Goal: Task Accomplishment & Management: Complete application form

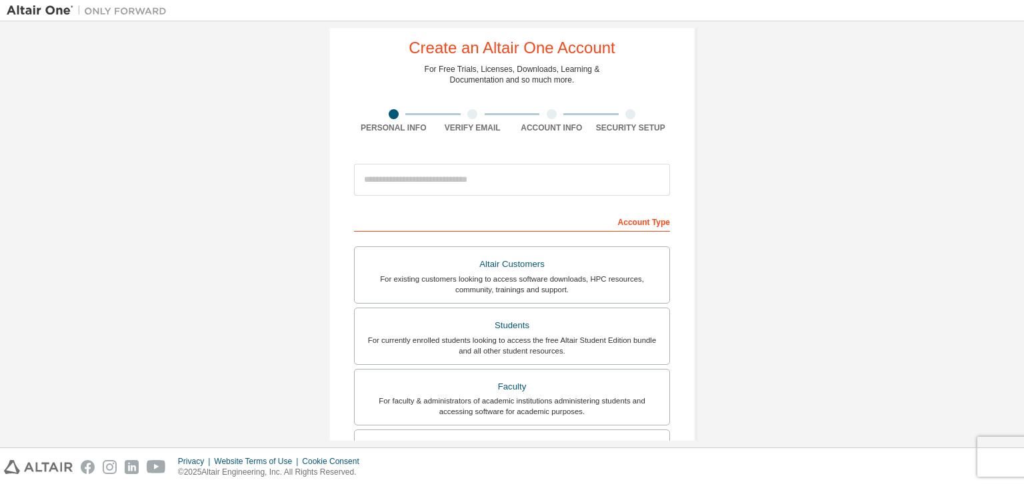
scroll to position [32, 0]
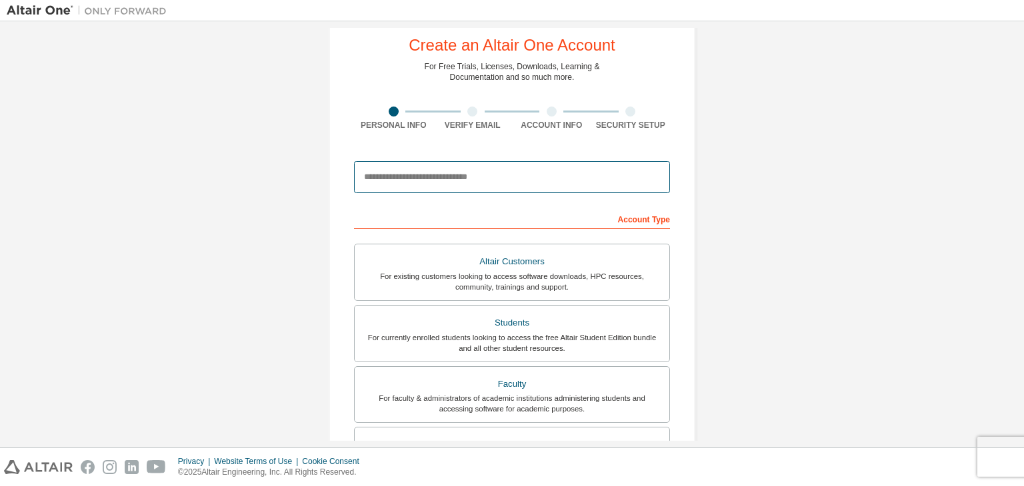
click at [466, 163] on input "email" at bounding box center [512, 177] width 316 height 32
type input "*"
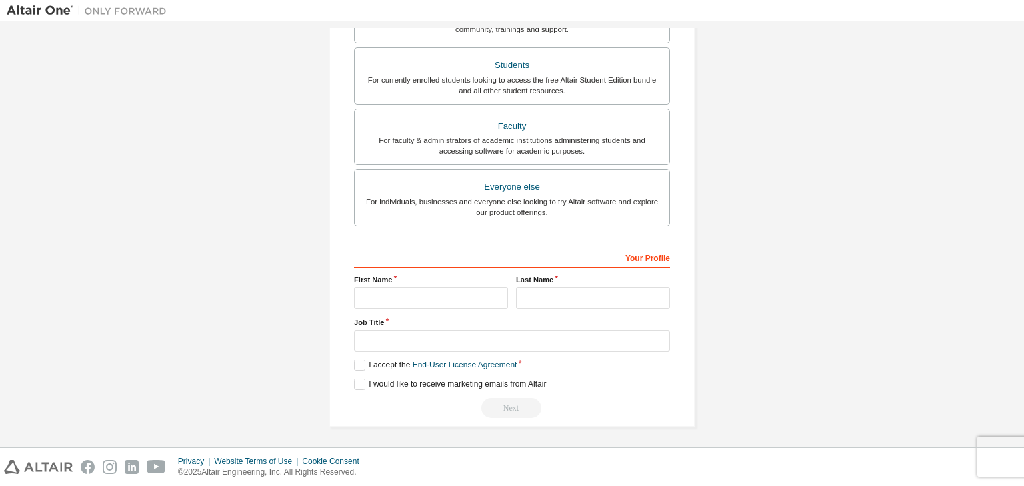
scroll to position [0, 0]
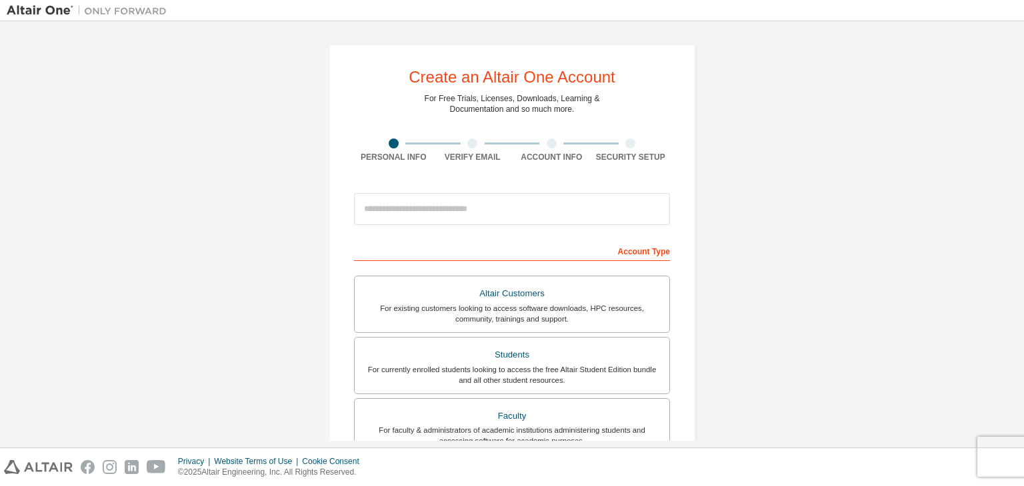
click at [467, 146] on div at bounding box center [472, 144] width 10 height 10
click at [562, 147] on div at bounding box center [551, 144] width 79 height 10
click at [649, 150] on div "Security Setup" at bounding box center [630, 151] width 79 height 24
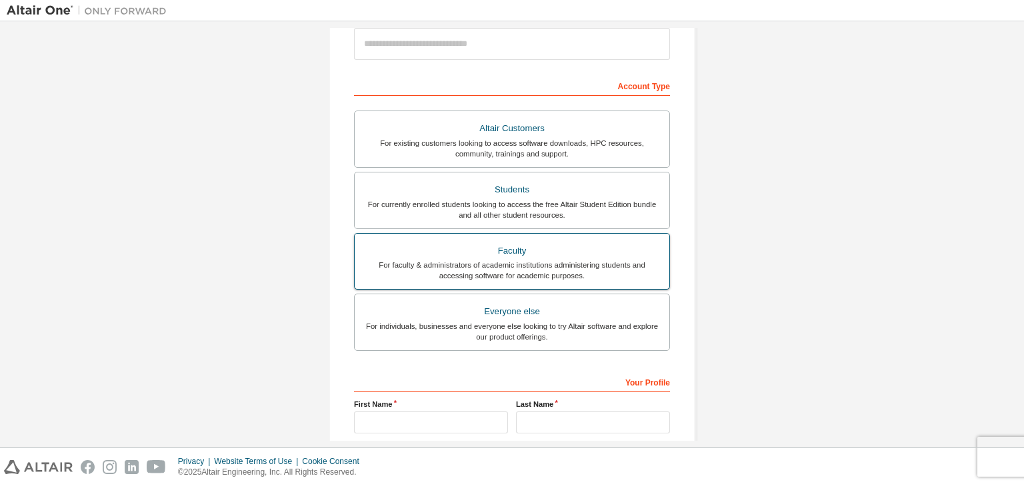
scroll to position [290, 0]
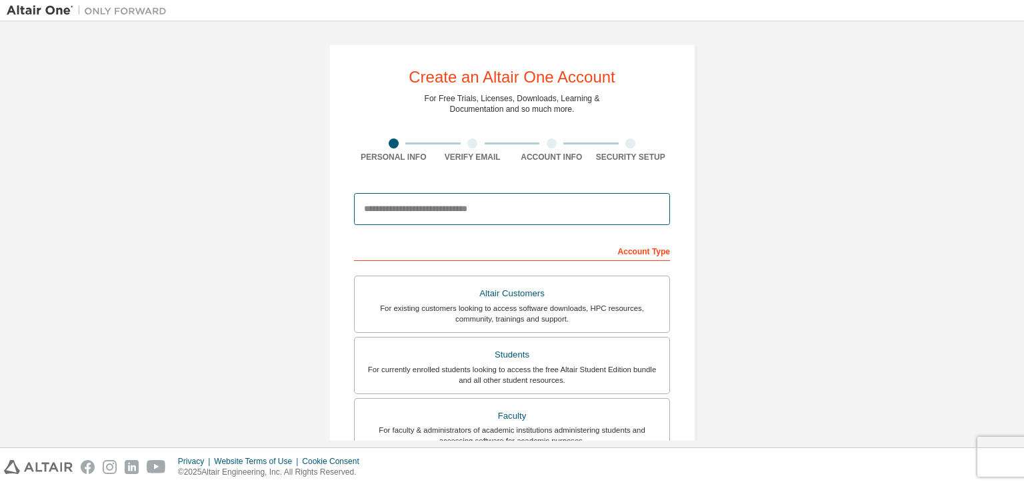
click at [430, 199] on input "email" at bounding box center [512, 209] width 316 height 32
type input "**********"
paste input "**********"
type input "**********"
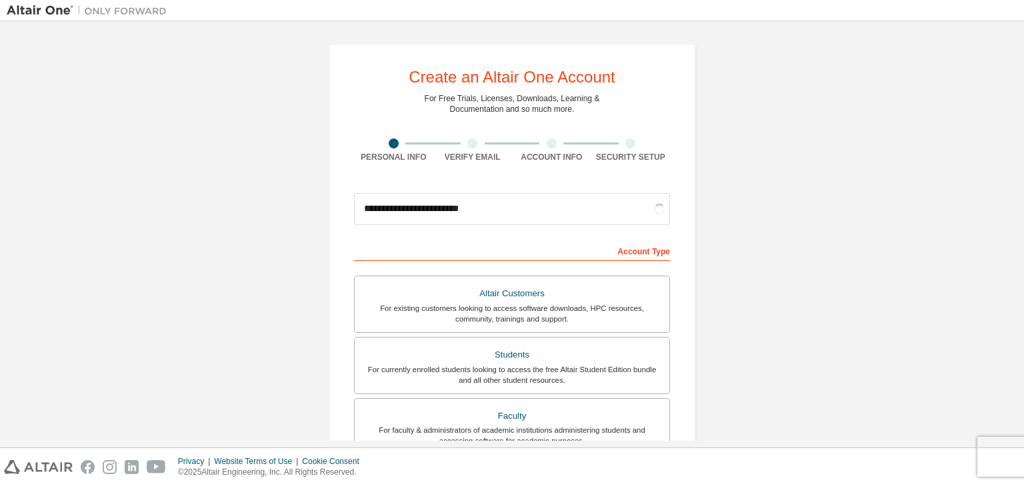
drag, startPoint x: 540, startPoint y: 247, endPoint x: 501, endPoint y: 247, distance: 39.3
click at [501, 247] on div "Account Type" at bounding box center [512, 250] width 316 height 21
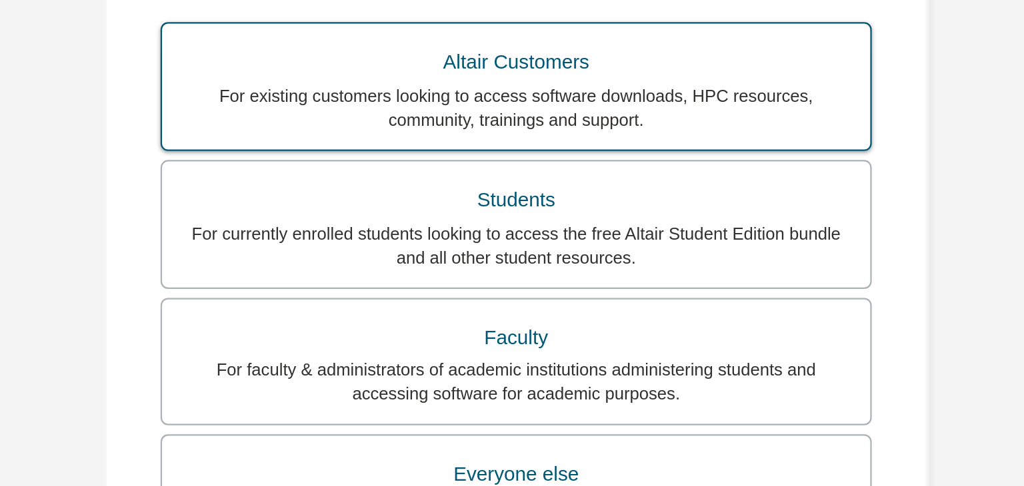
scroll to position [139, 0]
click at [508, 229] on div "For currently enrolled students looking to access the free Altair Student Editi…" at bounding box center [512, 236] width 299 height 21
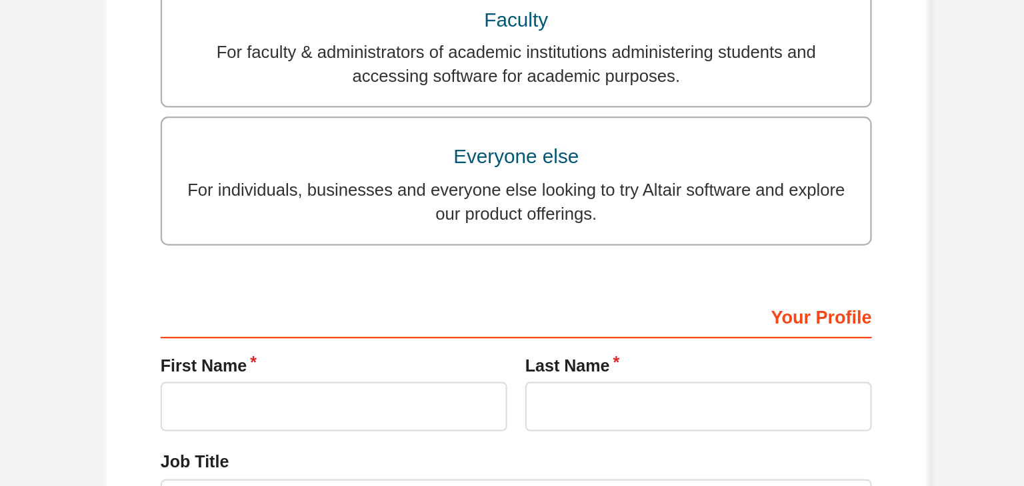
scroll to position [290, 0]
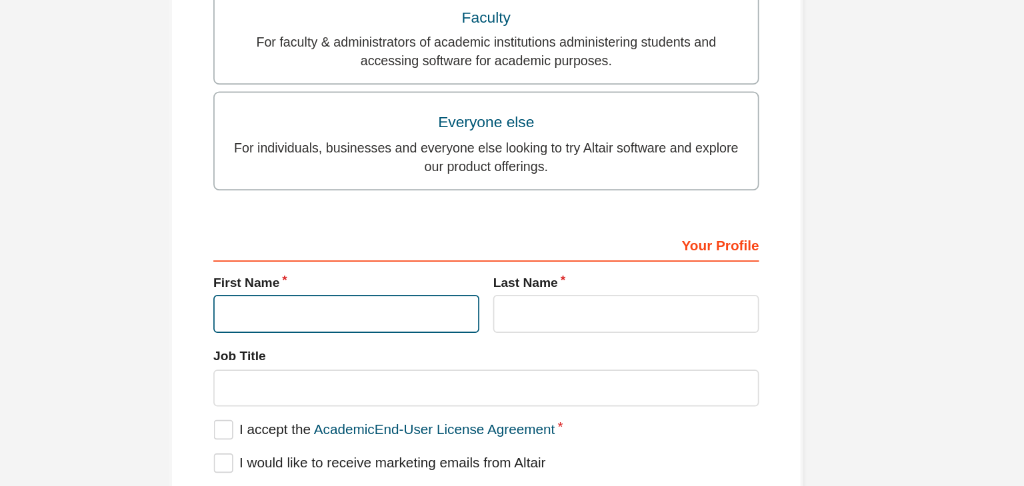
click at [454, 295] on input "text" at bounding box center [431, 298] width 154 height 22
type input "*"
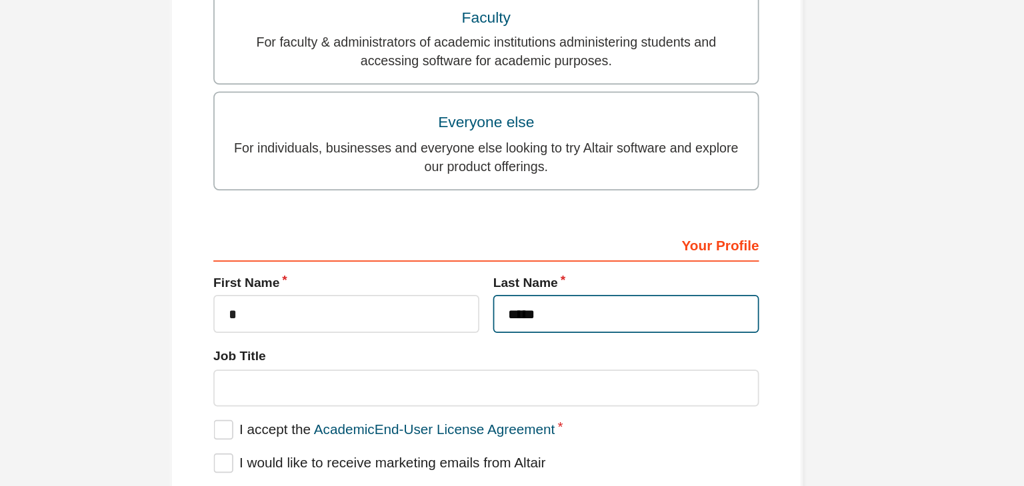
type input "*****"
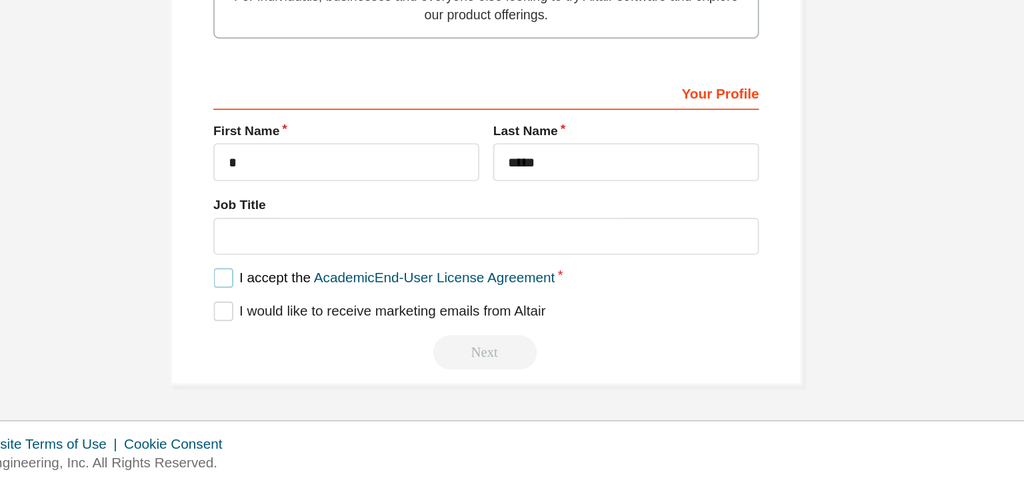
click at [354, 367] on label "I accept the Academic End-User License Agreement" at bounding box center [452, 365] width 197 height 11
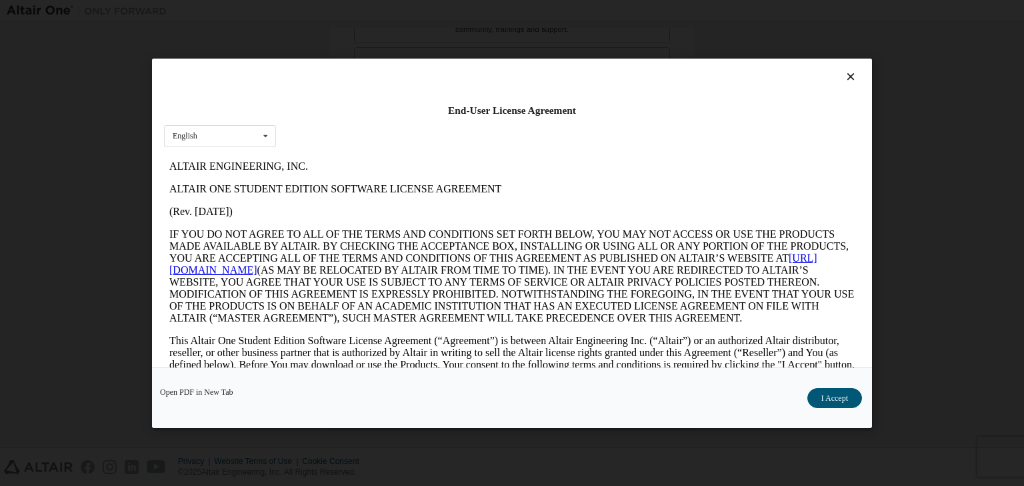
scroll to position [0, 0]
click at [844, 75] on icon at bounding box center [851, 77] width 14 height 12
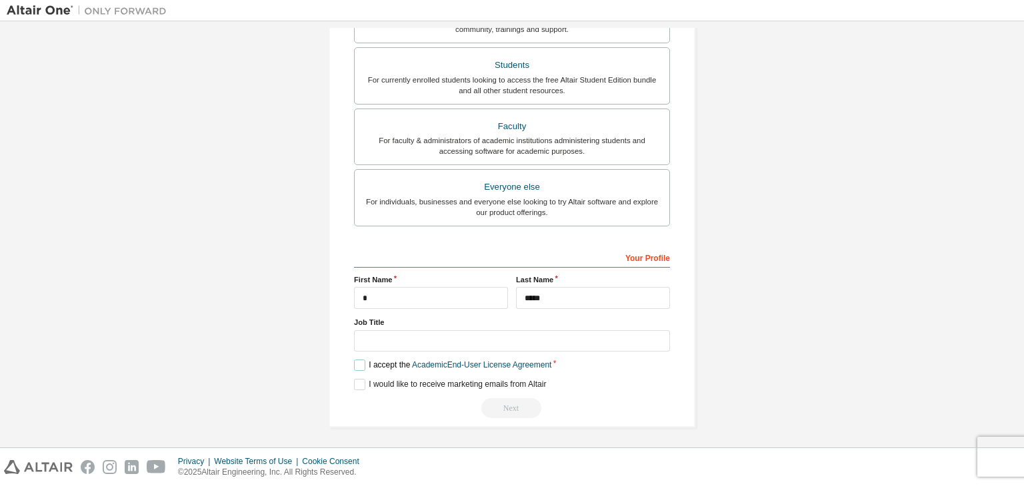
click at [355, 368] on label "I accept the Academic End-User License Agreement" at bounding box center [452, 365] width 197 height 11
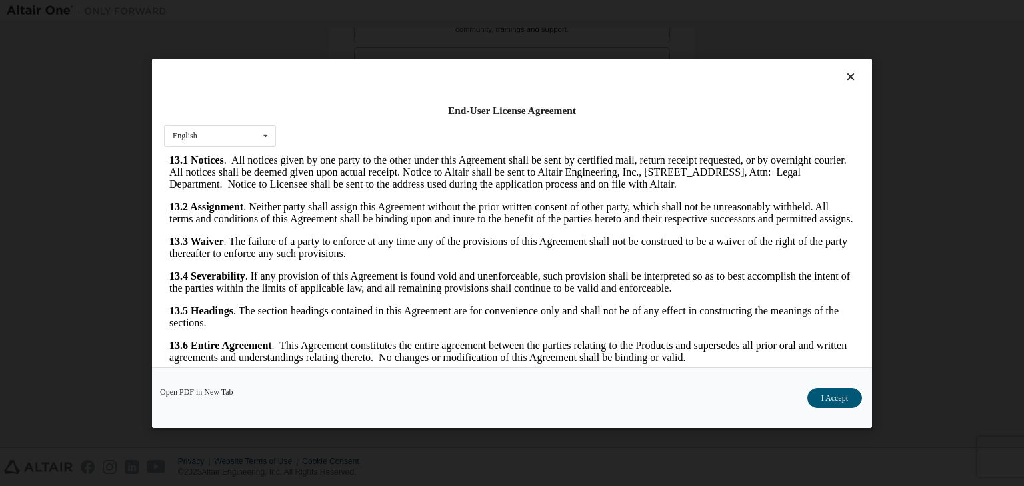
scroll to position [21, 0]
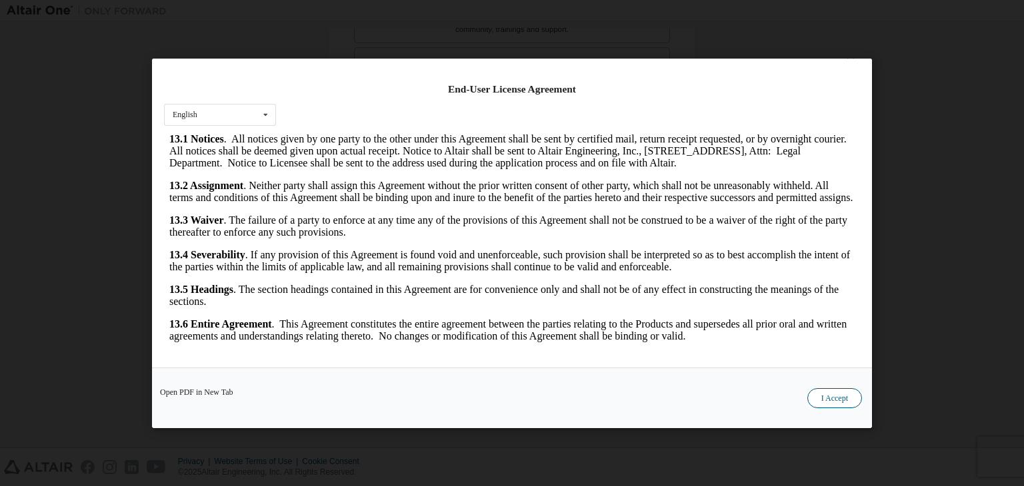
click at [826, 399] on button "I Accept" at bounding box center [834, 398] width 55 height 20
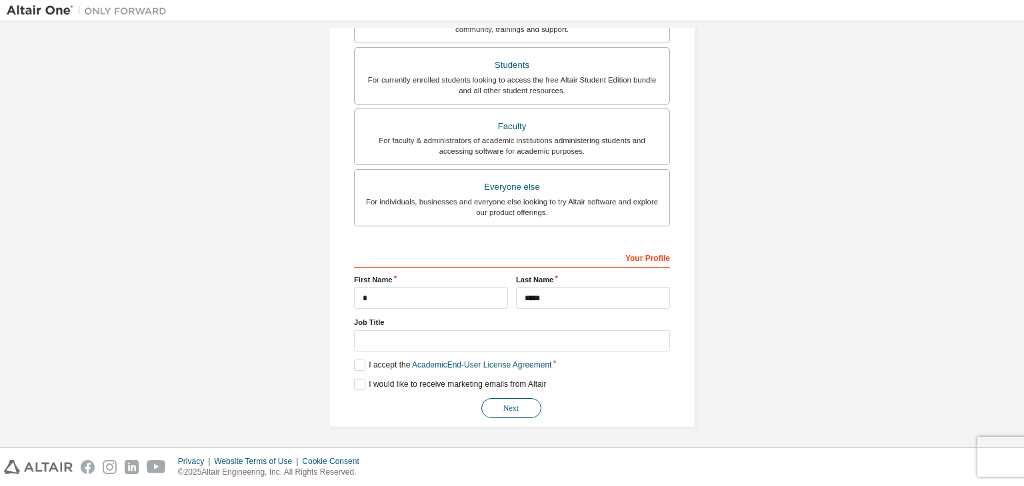
click at [524, 409] on button "Next" at bounding box center [511, 408] width 60 height 20
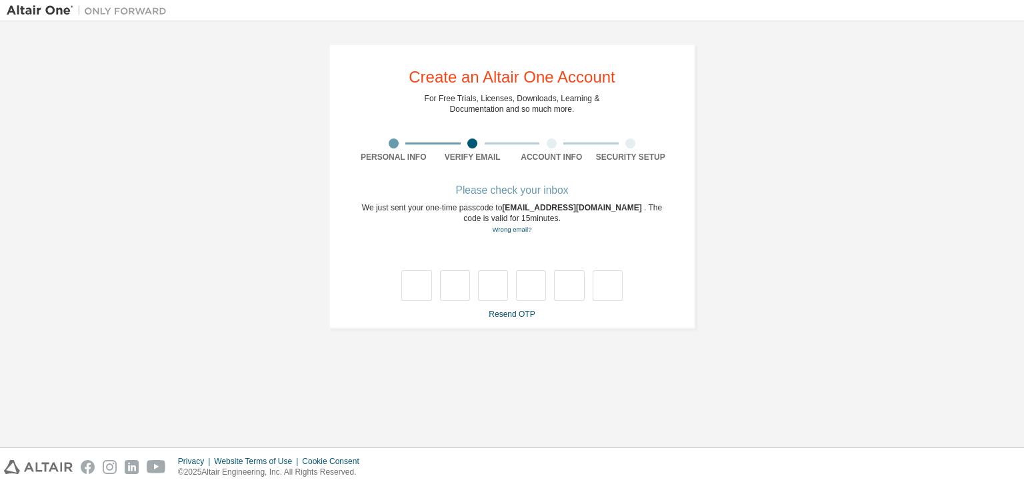
scroll to position [0, 0]
type input "*"
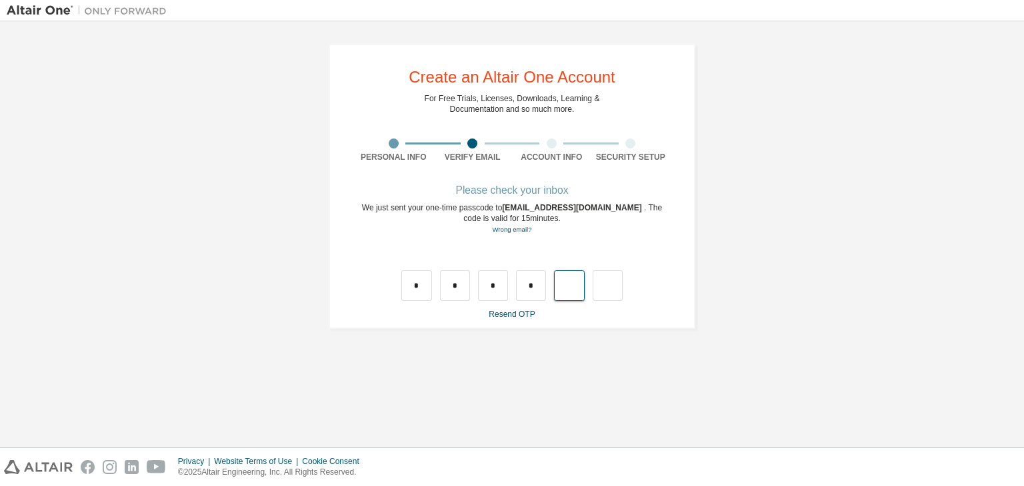
type input "*"
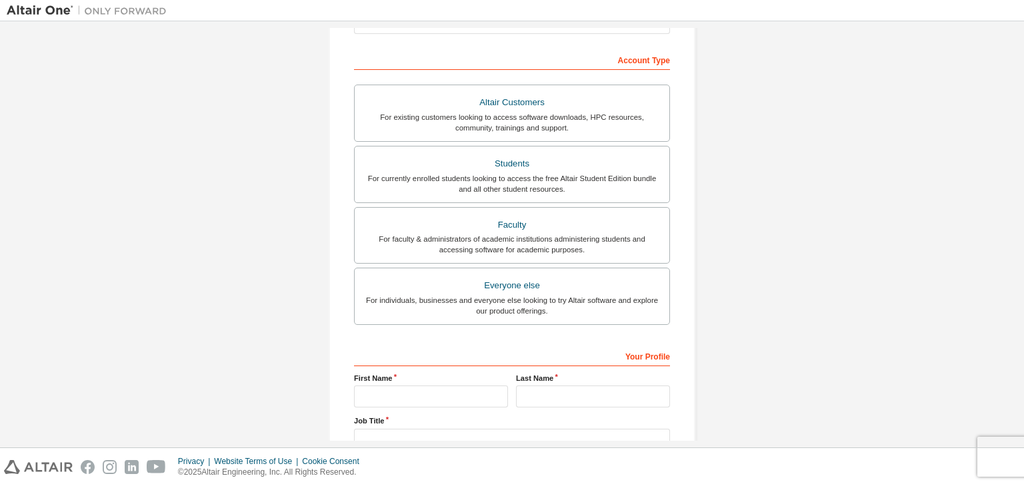
scroll to position [290, 0]
